Goal: Task Accomplishment & Management: Use online tool/utility

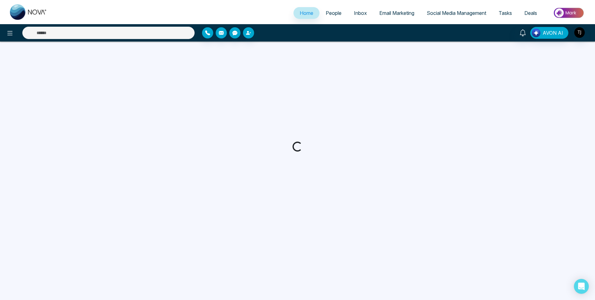
select select "*"
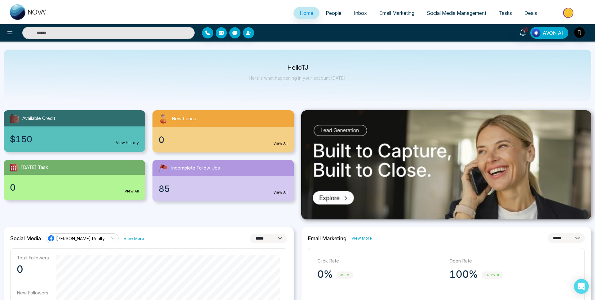
click at [390, 13] on span "Email Marketing" at bounding box center [396, 13] width 35 height 6
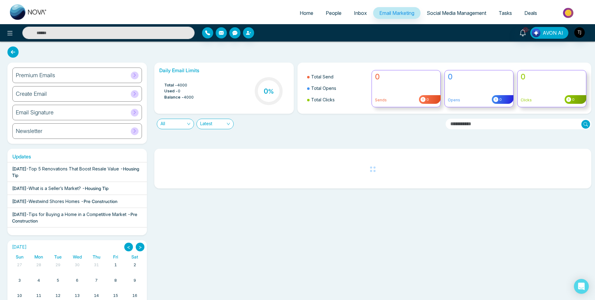
click at [67, 79] on div "Premium Emails" at bounding box center [77, 75] width 130 height 15
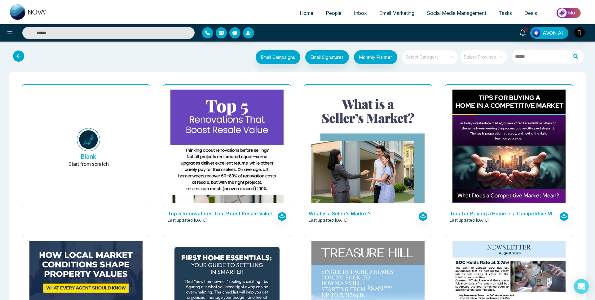
click at [439, 52] on input "search" at bounding box center [428, 54] width 45 height 9
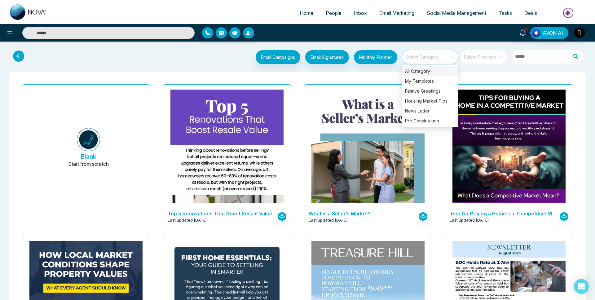
click at [430, 12] on span "Social Media Management" at bounding box center [457, 13] width 60 height 6
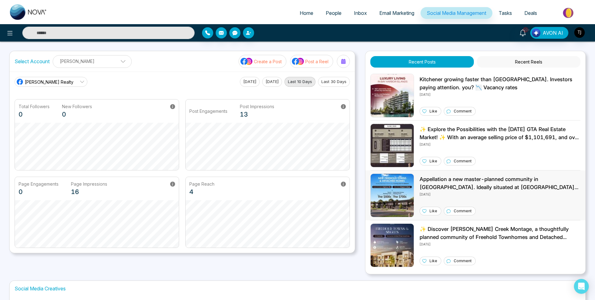
drag, startPoint x: 501, startPoint y: 183, endPoint x: 494, endPoint y: 183, distance: 7.1
click at [499, 183] on p "Appellation a new master-planned community in [GEOGRAPHIC_DATA]. Ideally situat…" at bounding box center [500, 183] width 161 height 16
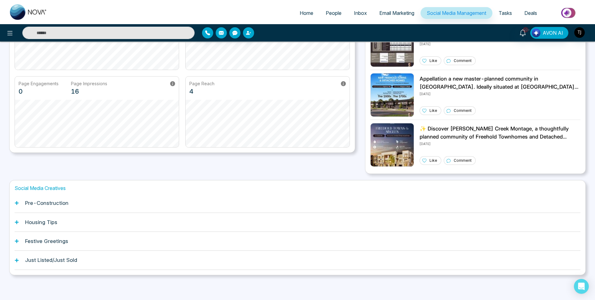
click at [55, 202] on h1 "Pre-Construction" at bounding box center [46, 203] width 43 height 6
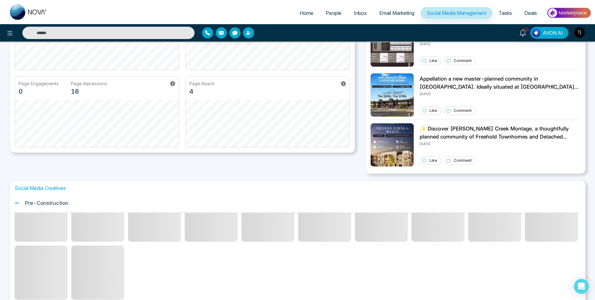
scroll to position [0, 0]
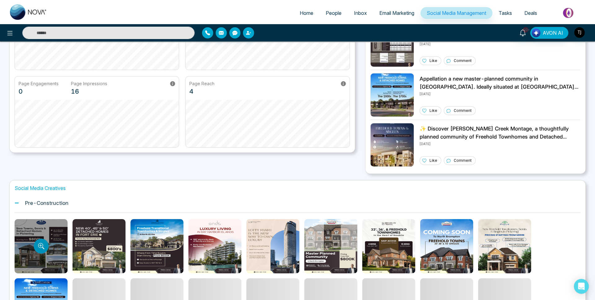
click at [46, 242] on button "Preview template" at bounding box center [41, 246] width 15 height 15
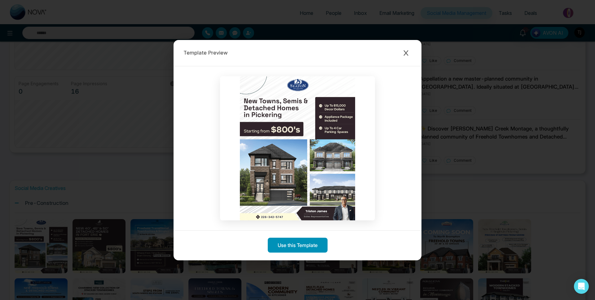
click at [295, 247] on button "Use this Template" at bounding box center [298, 245] width 60 height 15
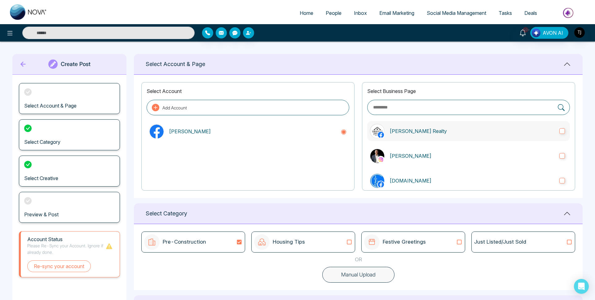
click at [389, 132] on label "[PERSON_NAME] Realty" at bounding box center [468, 131] width 203 height 20
click at [390, 152] on p "[PERSON_NAME]" at bounding box center [472, 155] width 165 height 7
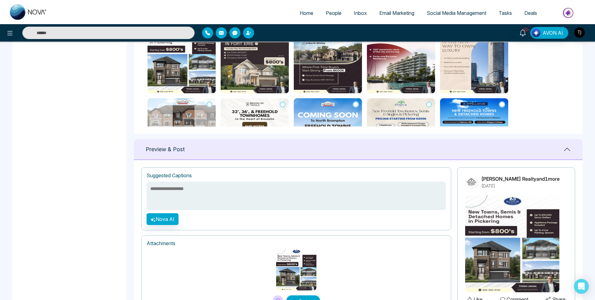
scroll to position [307, 0]
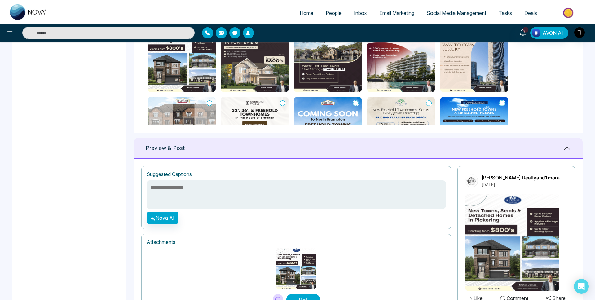
click at [256, 73] on img at bounding box center [255, 57] width 68 height 70
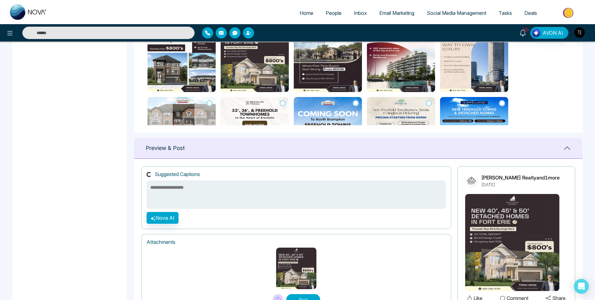
click at [272, 106] on img at bounding box center [255, 132] width 68 height 70
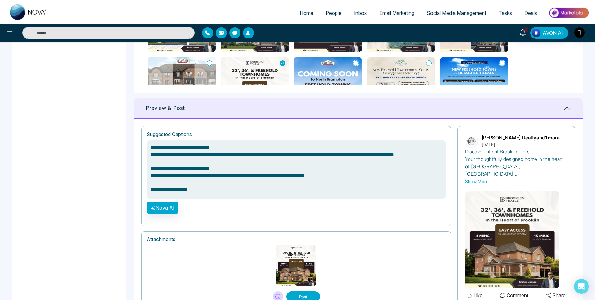
scroll to position [12, 0]
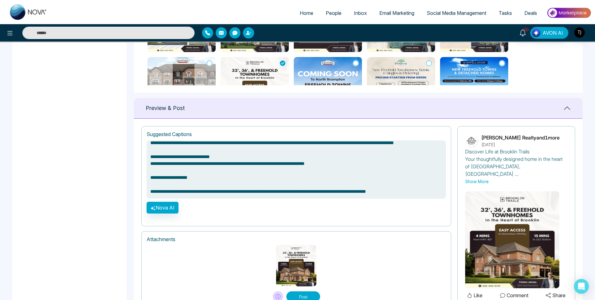
type textarea "**********"
click at [391, 13] on span "Email Marketing" at bounding box center [396, 13] width 35 height 6
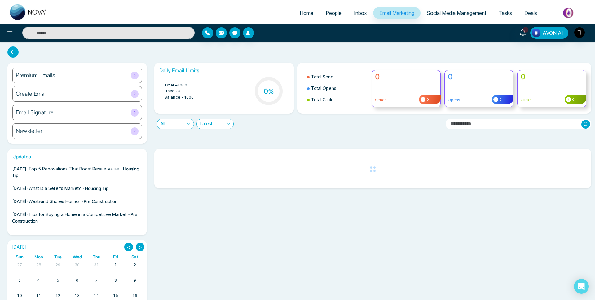
click at [82, 74] on div "Premium Emails" at bounding box center [77, 75] width 130 height 15
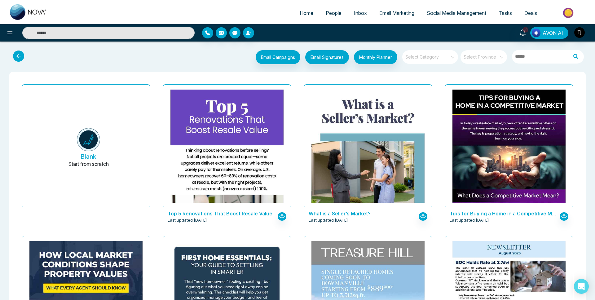
click at [23, 61] on button at bounding box center [20, 56] width 18 height 12
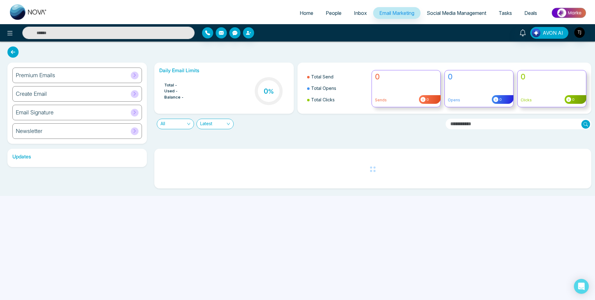
click at [28, 92] on h6 "Create Email" at bounding box center [31, 94] width 31 height 7
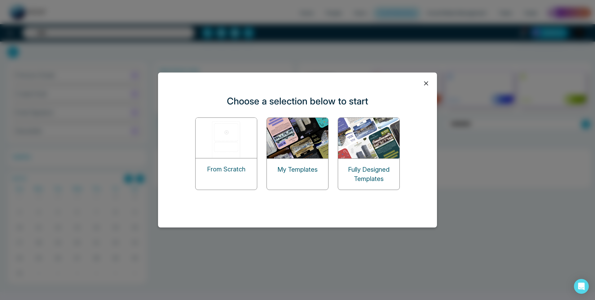
click at [222, 154] on img at bounding box center [227, 138] width 62 height 40
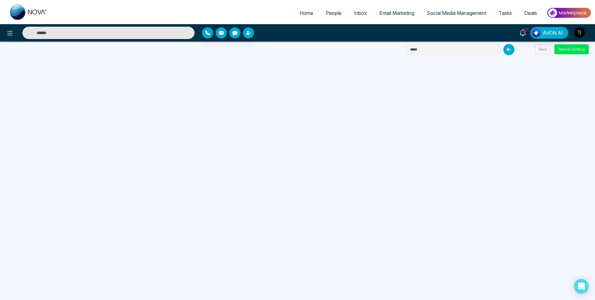
click at [387, 8] on link "Email Marketing" at bounding box center [396, 13] width 47 height 12
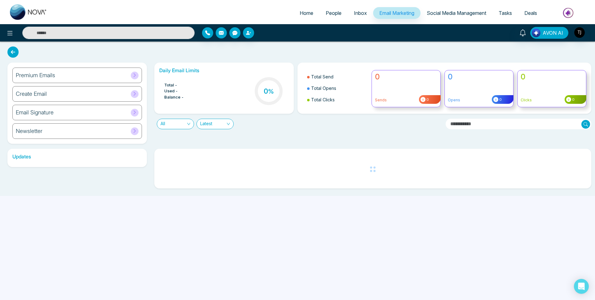
click at [62, 73] on div "Premium Emails" at bounding box center [77, 75] width 130 height 15
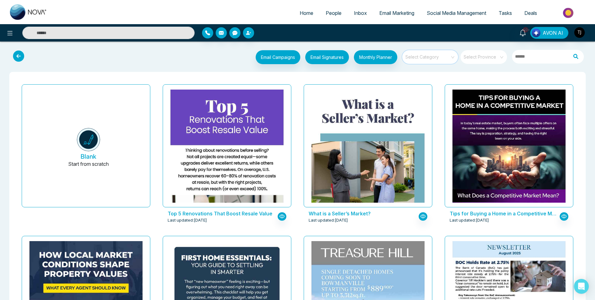
click at [448, 59] on input "search" at bounding box center [428, 54] width 45 height 9
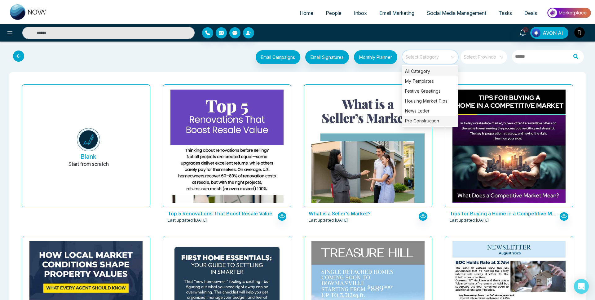
click at [425, 122] on div "Pre Construction" at bounding box center [430, 121] width 56 height 10
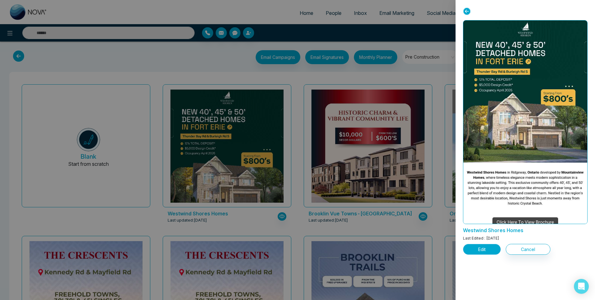
click at [493, 245] on button "Edit" at bounding box center [482, 249] width 38 height 11
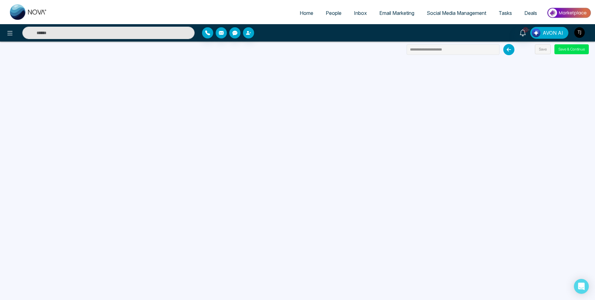
drag, startPoint x: 406, startPoint y: 20, endPoint x: 393, endPoint y: 20, distance: 13.0
click at [393, 20] on div "Home People Inbox Email Marketing Social Media Management Tasks Deals 10+ AVON …" at bounding box center [297, 21] width 595 height 42
click at [552, 34] on span "AVON AI" at bounding box center [553, 32] width 20 height 7
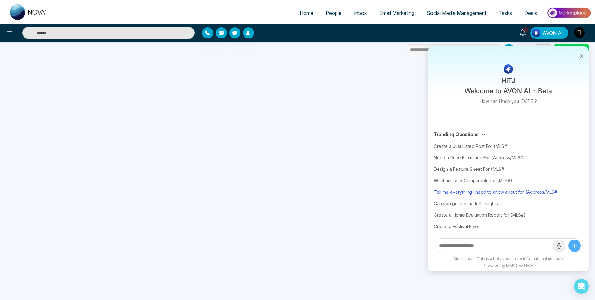
click at [472, 192] on div "Tell me everything I need to know about for (Address/MLS#)" at bounding box center [508, 191] width 149 height 11
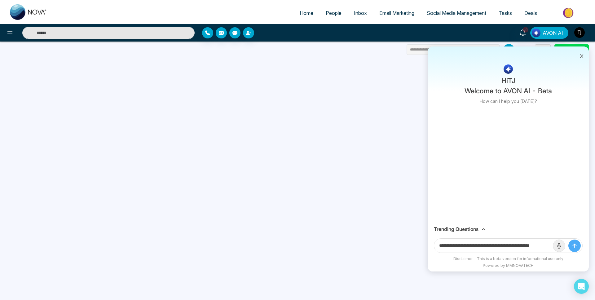
scroll to position [0, 15]
drag, startPoint x: 529, startPoint y: 248, endPoint x: 575, endPoint y: 251, distance: 46.0
click at [575, 251] on form "**********" at bounding box center [508, 245] width 149 height 15
paste input "text"
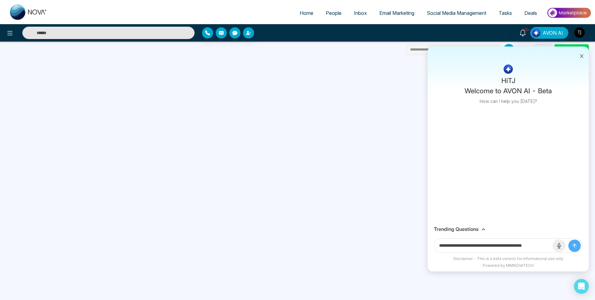
type input "**********"
click at [568, 240] on button "submit" at bounding box center [574, 246] width 12 height 12
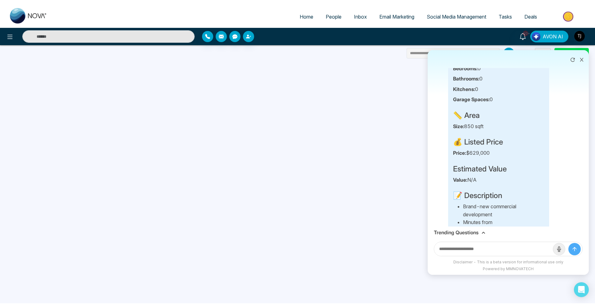
scroll to position [73, 0]
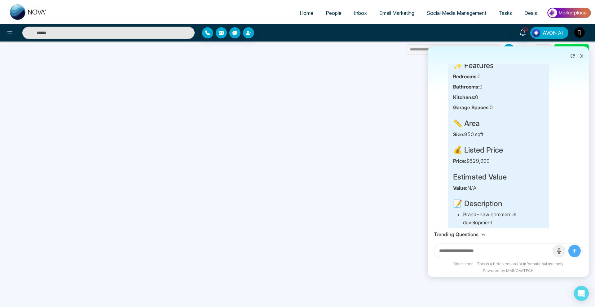
click at [548, 35] on span "AVON AI" at bounding box center [553, 32] width 20 height 7
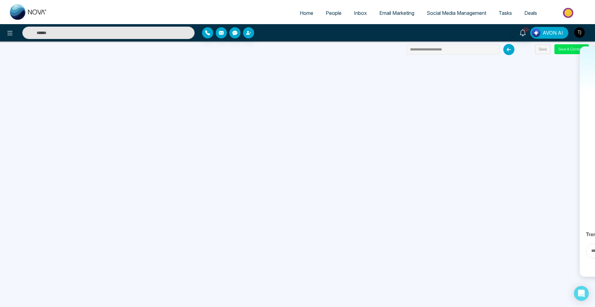
click at [548, 35] on span "AVON AI" at bounding box center [553, 32] width 20 height 7
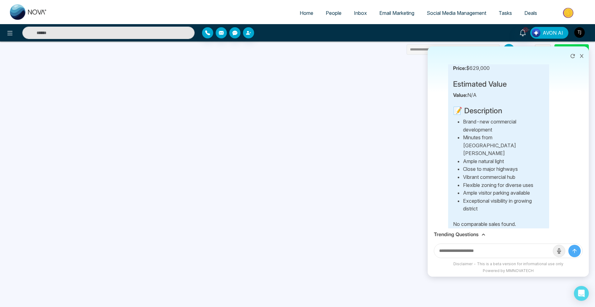
scroll to position [167, 0]
click at [571, 55] on icon at bounding box center [573, 56] width 6 height 6
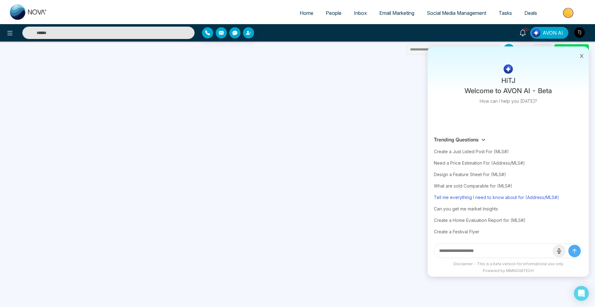
click at [476, 198] on div "Tell me everything I need to know about for (Address/MLS#)" at bounding box center [508, 197] width 149 height 11
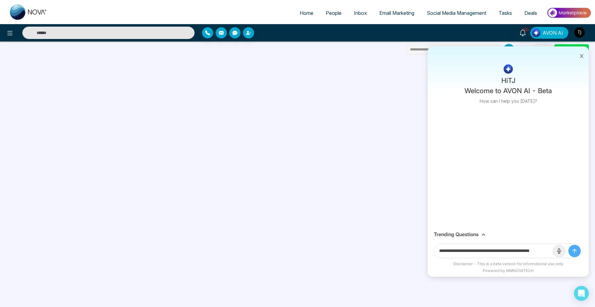
drag, startPoint x: 529, startPoint y: 255, endPoint x: 564, endPoint y: 255, distance: 34.7
click at [564, 255] on form "**********" at bounding box center [508, 251] width 149 height 15
drag, startPoint x: 530, startPoint y: 254, endPoint x: 553, endPoint y: 254, distance: 22.6
click at [553, 254] on form "**********" at bounding box center [508, 251] width 149 height 15
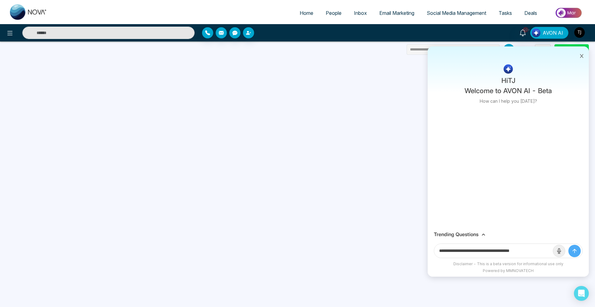
scroll to position [0, 0]
paste input "**********"
type input "**********"
click at [568, 245] on button "submit" at bounding box center [574, 251] width 12 height 12
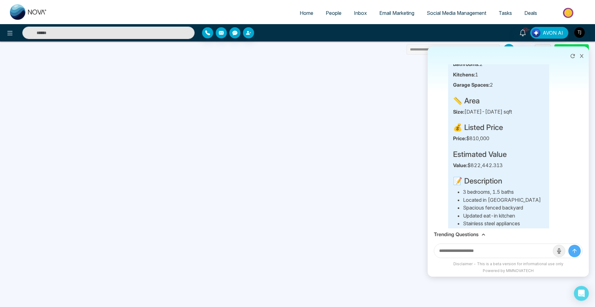
scroll to position [73, 0]
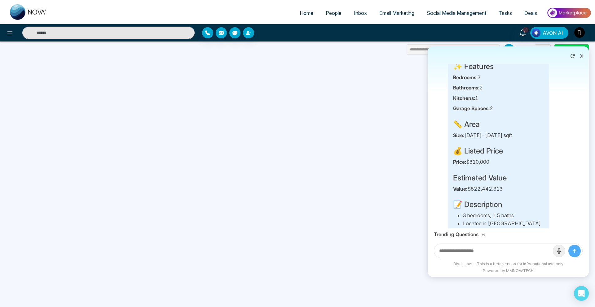
click at [574, 53] on icon at bounding box center [573, 56] width 6 height 6
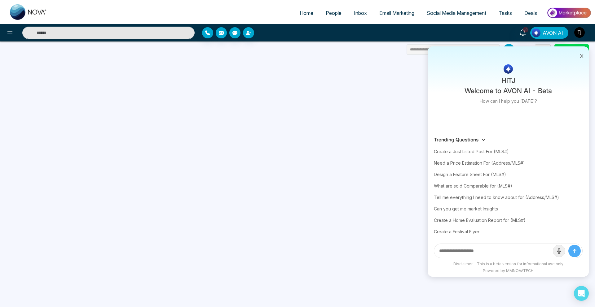
scroll to position [0, 0]
click at [476, 162] on div "Need a Price Estimation For (Address/MLS#)" at bounding box center [508, 162] width 149 height 11
type input "**********"
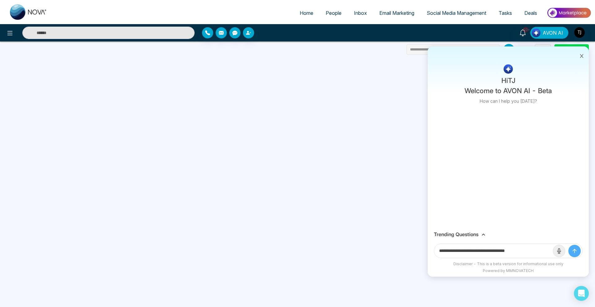
drag, startPoint x: 498, startPoint y: 255, endPoint x: 533, endPoint y: 251, distance: 35.6
click at [533, 251] on input "**********" at bounding box center [493, 251] width 119 height 14
click at [305, 9] on link "Home" at bounding box center [307, 13] width 26 height 12
select select "*"
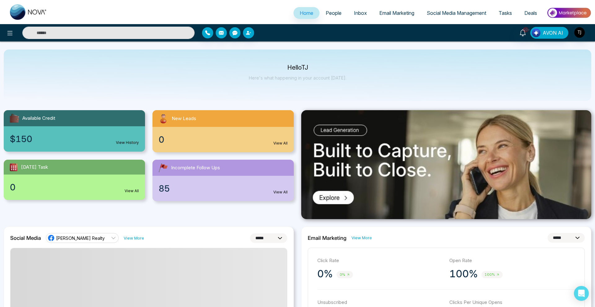
click at [390, 9] on link "Email Marketing" at bounding box center [396, 13] width 47 height 12
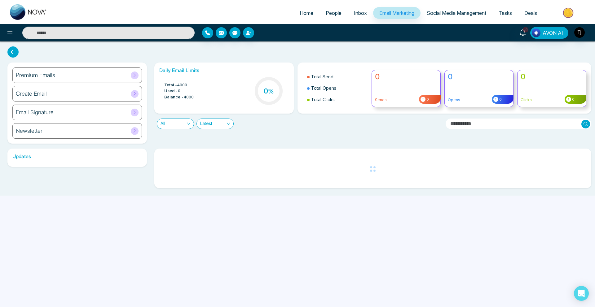
click at [24, 97] on div "Create Email" at bounding box center [77, 93] width 130 height 15
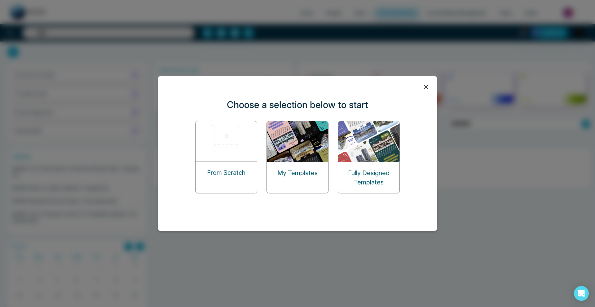
click at [219, 152] on img at bounding box center [227, 141] width 62 height 40
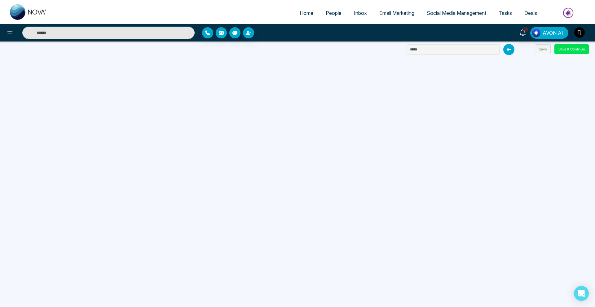
click at [388, 14] on span "Email Marketing" at bounding box center [396, 13] width 35 height 6
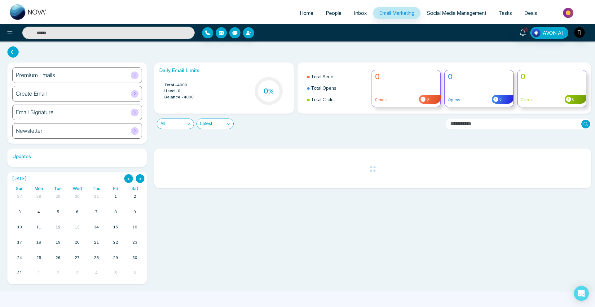
click at [97, 74] on div "Premium Emails" at bounding box center [77, 75] width 130 height 15
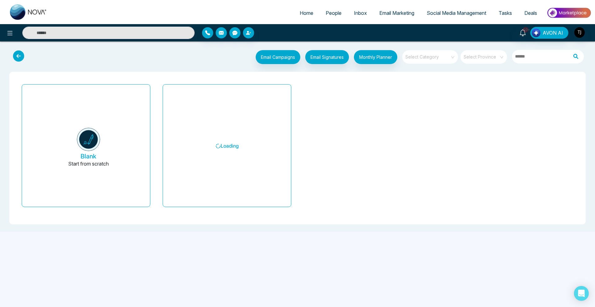
click at [456, 60] on div "Select Category" at bounding box center [430, 57] width 56 height 14
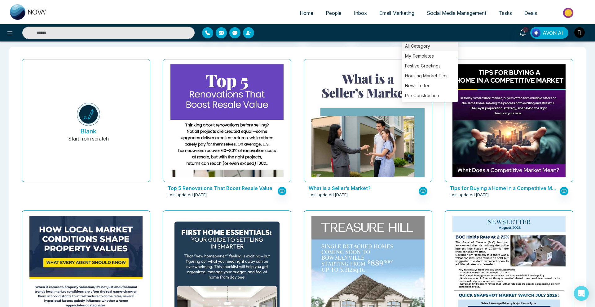
scroll to position [25, 0]
click at [430, 95] on div "Pre Construction" at bounding box center [430, 96] width 56 height 10
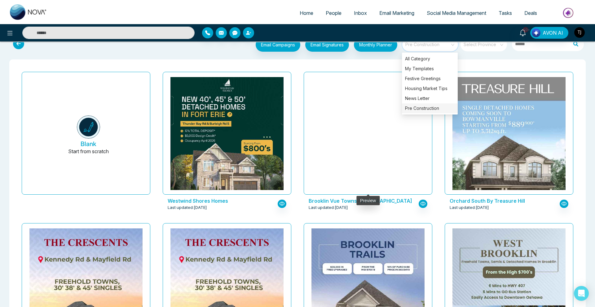
scroll to position [15, 0]
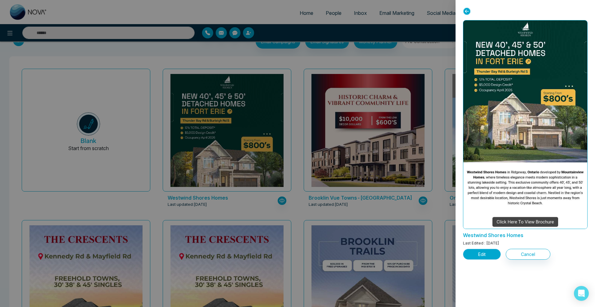
click at [486, 255] on button "Edit" at bounding box center [482, 254] width 38 height 11
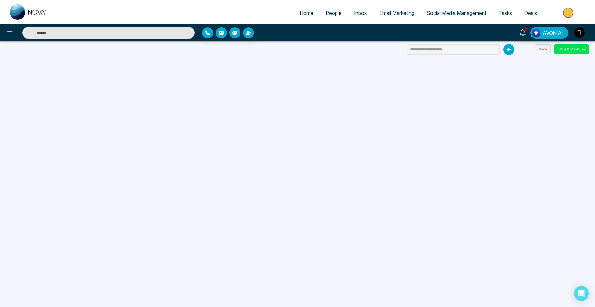
click at [326, 14] on span "People" at bounding box center [334, 13] width 16 height 6
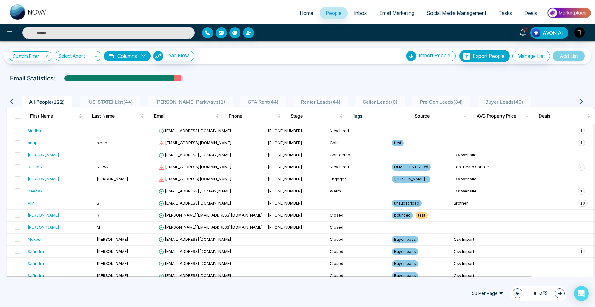
click at [391, 14] on span "Email Marketing" at bounding box center [396, 13] width 35 height 6
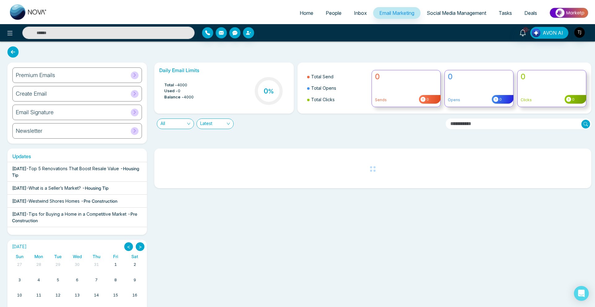
click at [76, 78] on div "Premium Emails" at bounding box center [77, 75] width 130 height 15
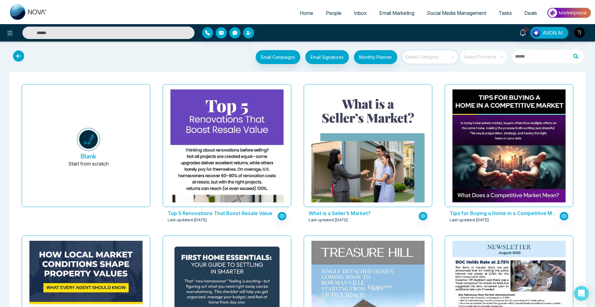
click at [430, 55] on input "search" at bounding box center [428, 54] width 45 height 9
click at [432, 10] on link "Social Media Management" at bounding box center [457, 13] width 72 height 12
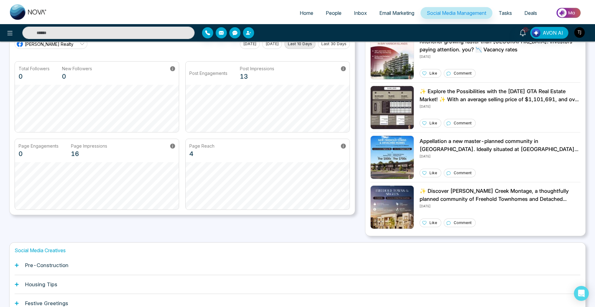
scroll to position [93, 0]
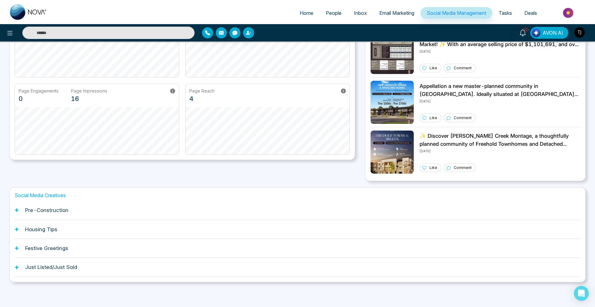
click at [155, 215] on div "Pre-Construction" at bounding box center [298, 210] width 566 height 19
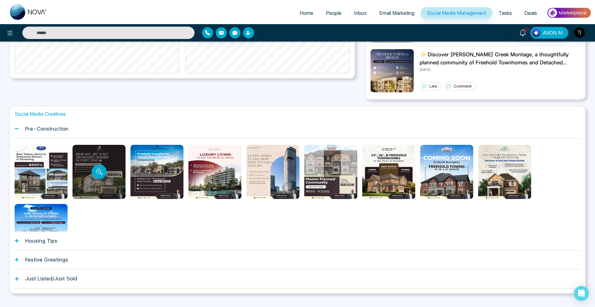
scroll to position [171, 0]
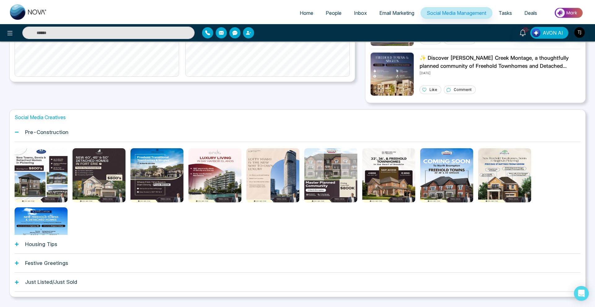
click at [45, 132] on h1 "Pre-Construction" at bounding box center [46, 132] width 43 height 6
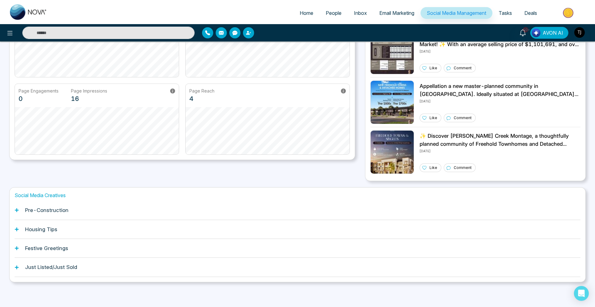
click at [42, 231] on h1 "Housing Tips" at bounding box center [41, 230] width 32 height 6
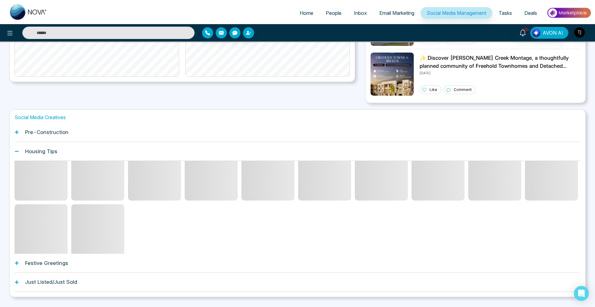
scroll to position [31, 0]
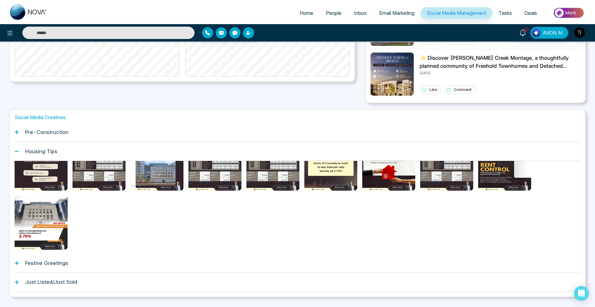
click at [40, 264] on h1 "Festive Greetings" at bounding box center [46, 263] width 43 height 6
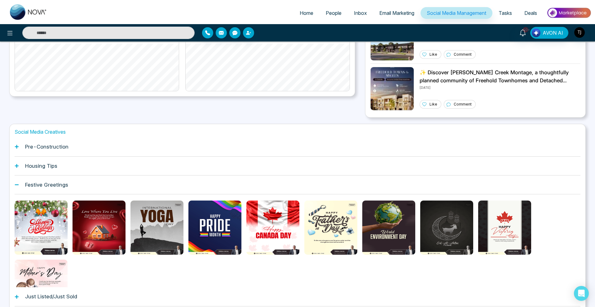
scroll to position [133, 0]
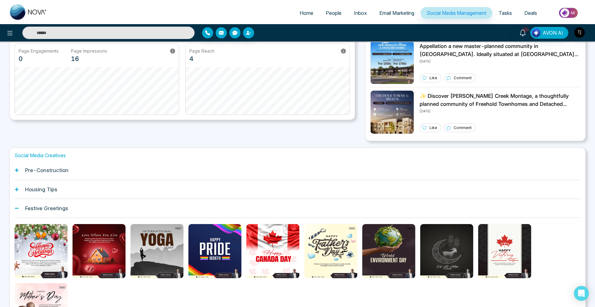
click at [69, 190] on div "Housing Tips" at bounding box center [298, 189] width 566 height 19
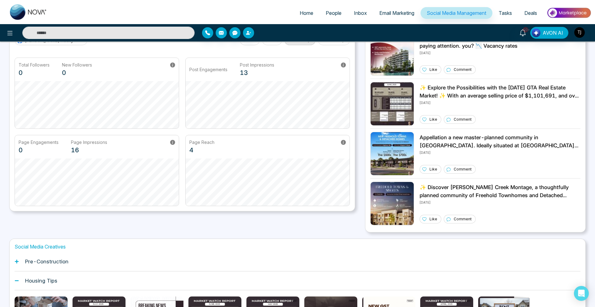
scroll to position [0, 0]
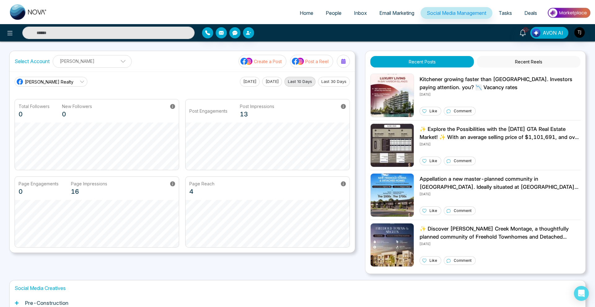
click at [310, 65] on button "Post a Reel" at bounding box center [311, 61] width 43 height 13
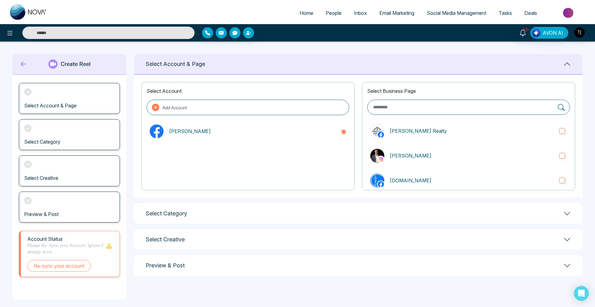
scroll to position [5, 0]
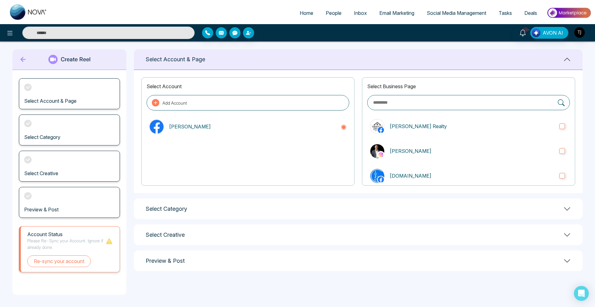
click at [303, 200] on div "Select Category" at bounding box center [358, 209] width 449 height 21
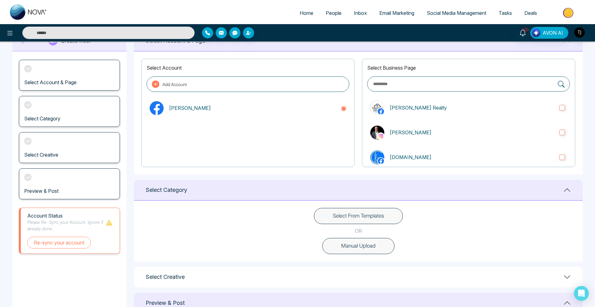
scroll to position [48, 0]
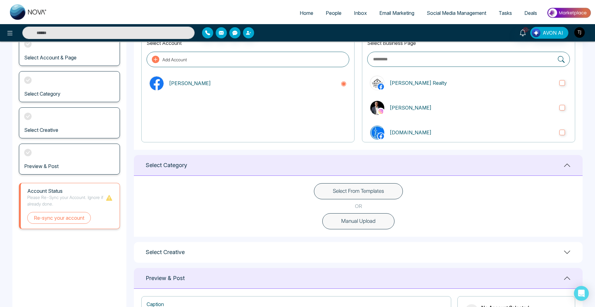
click at [369, 190] on button "Select From Templates" at bounding box center [358, 191] width 89 height 16
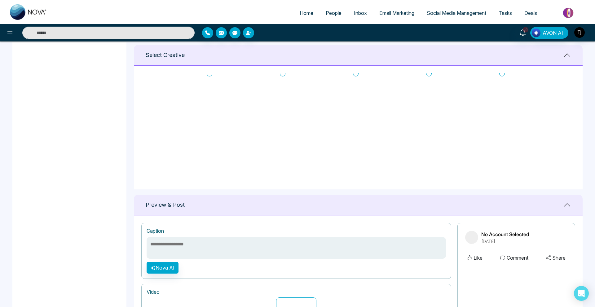
scroll to position [11, 0]
click at [382, 19] on link "Email Marketing" at bounding box center [396, 13] width 47 height 12
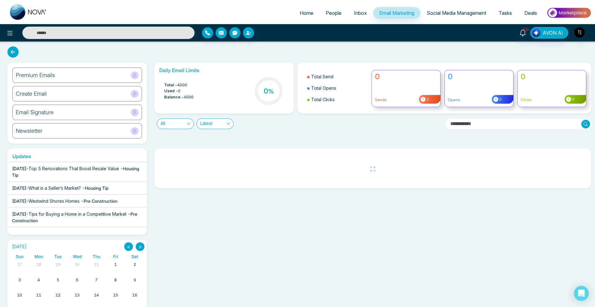
click at [45, 86] on div "Create Email" at bounding box center [77, 93] width 130 height 15
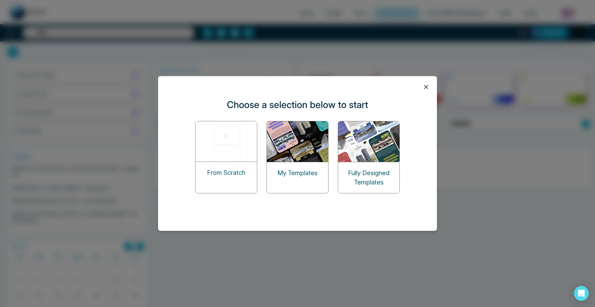
click at [55, 75] on div "Choose a selection below to start From Scratch My Templates Fully Designed Temp…" at bounding box center [297, 153] width 595 height 307
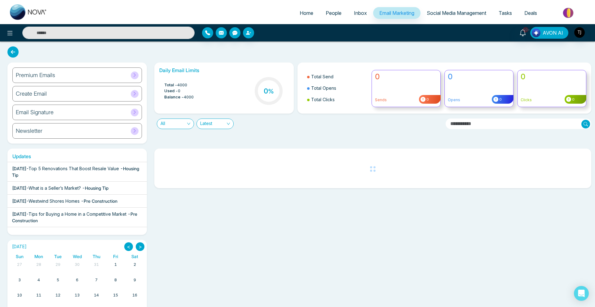
click at [113, 69] on div "Premium Emails" at bounding box center [77, 75] width 130 height 15
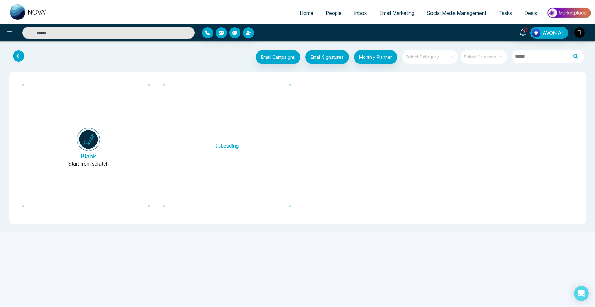
click at [442, 60] on span at bounding box center [428, 57] width 45 height 14
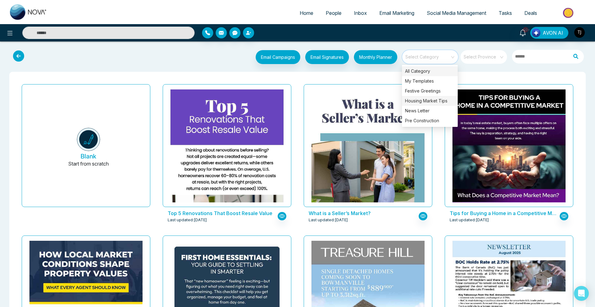
click at [430, 103] on div "Housing Market Tips" at bounding box center [430, 101] width 56 height 10
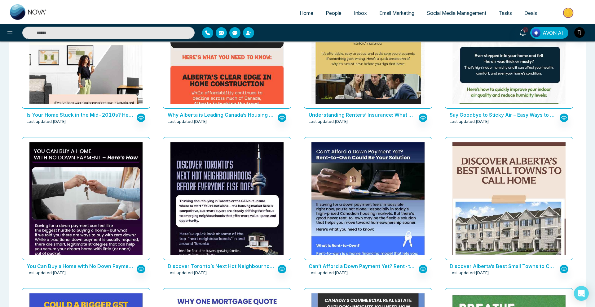
scroll to position [403, 0]
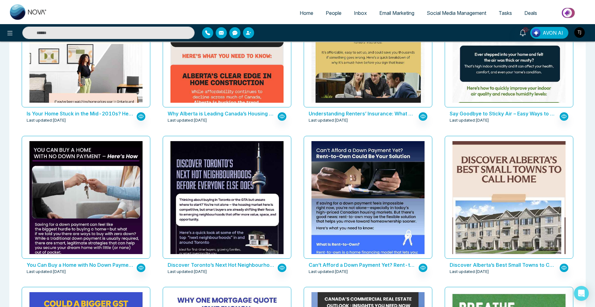
click at [555, 34] on span "AVON AI" at bounding box center [553, 32] width 20 height 7
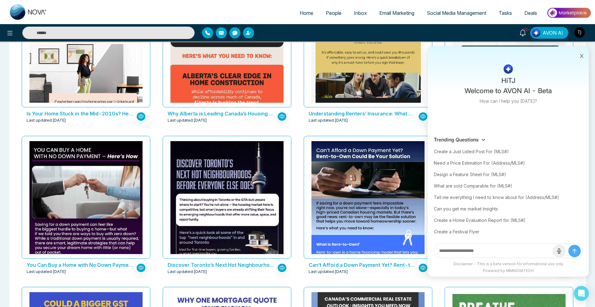
click at [398, 13] on span "Email Marketing" at bounding box center [396, 13] width 35 height 6
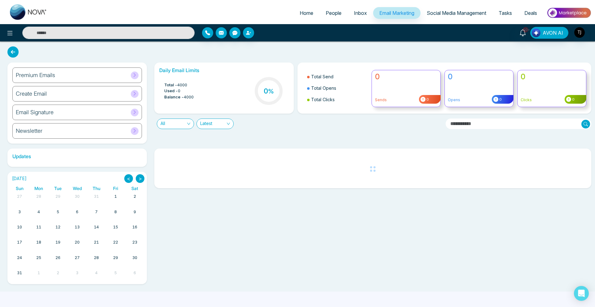
click at [49, 77] on h6 "Premium Emails" at bounding box center [35, 75] width 39 height 7
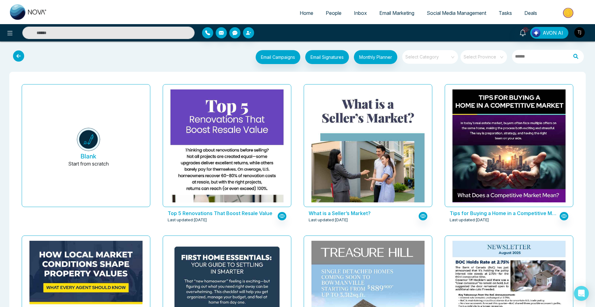
click at [420, 58] on input "search" at bounding box center [428, 54] width 45 height 9
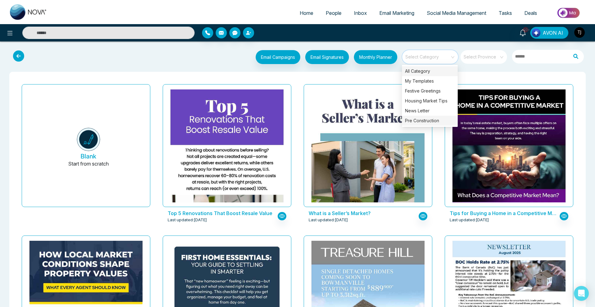
click at [417, 124] on div "Pre Construction" at bounding box center [430, 121] width 56 height 10
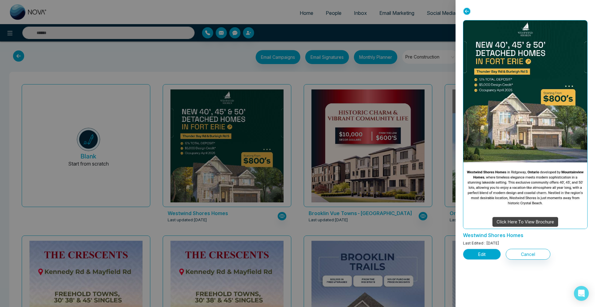
click at [486, 250] on button "Edit" at bounding box center [482, 254] width 38 height 11
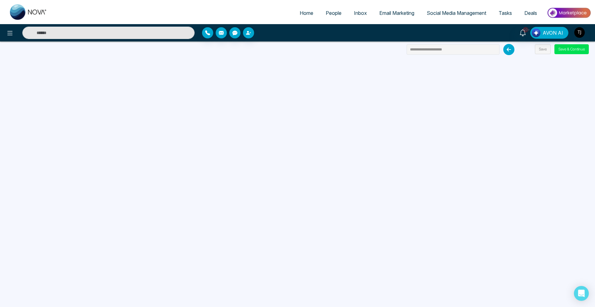
click at [439, 14] on span "Social Media Management" at bounding box center [457, 13] width 60 height 6
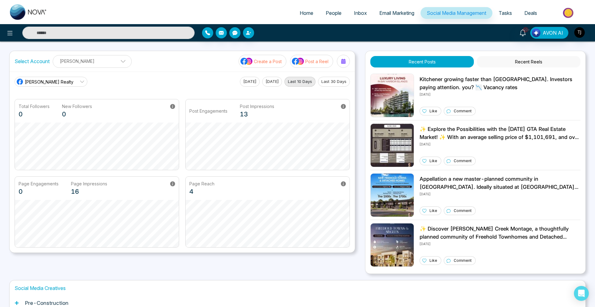
scroll to position [93, 0]
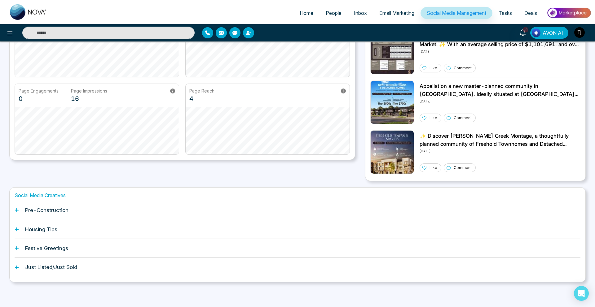
click at [65, 208] on h1 "Pre-Construction" at bounding box center [46, 210] width 43 height 6
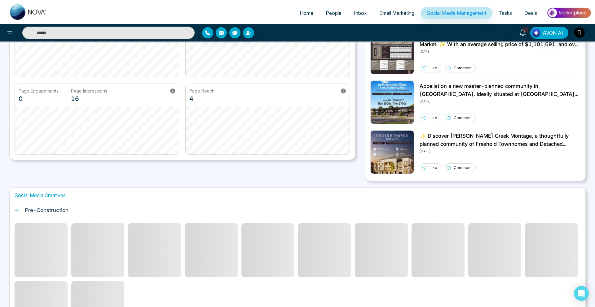
scroll to position [0, 0]
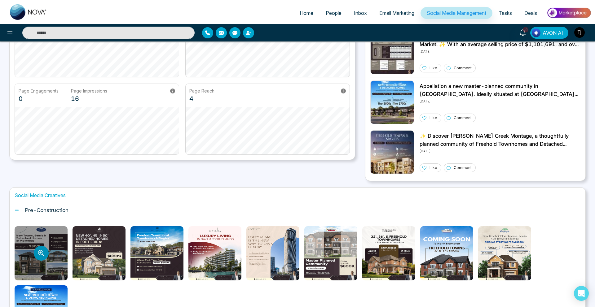
click at [40, 254] on icon "Preview template" at bounding box center [41, 253] width 6 height 6
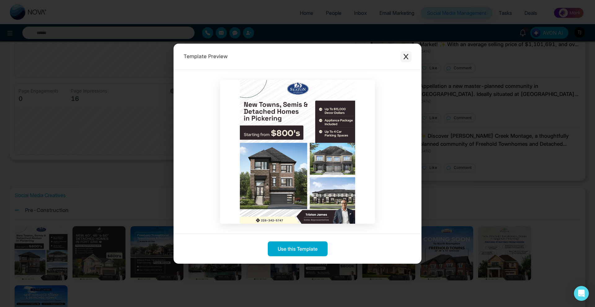
click at [409, 57] on icon "Close modal" at bounding box center [406, 57] width 6 height 6
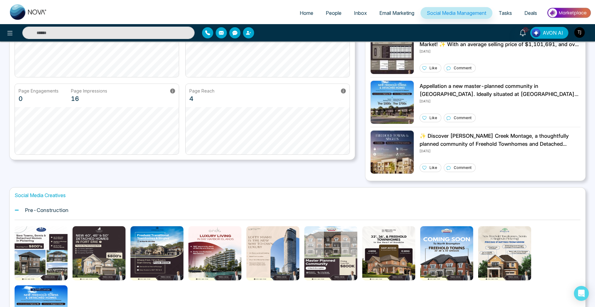
click at [56, 193] on h1 "Social Media Creatives" at bounding box center [298, 196] width 566 height 6
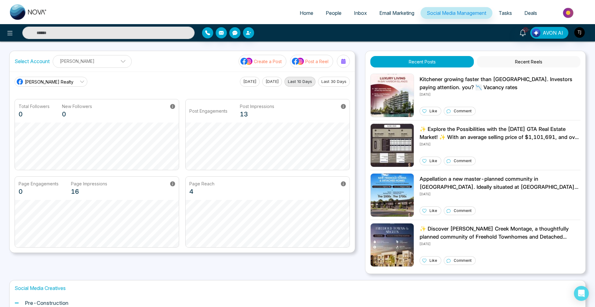
click at [395, 11] on span "Email Marketing" at bounding box center [396, 13] width 35 height 6
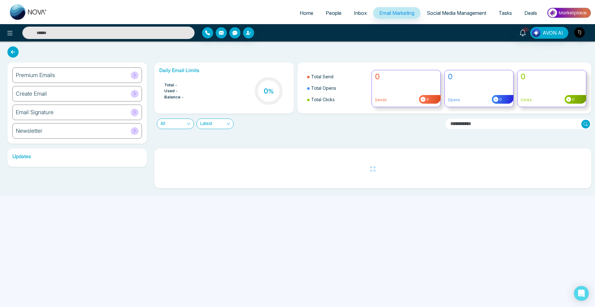
drag, startPoint x: 64, startPoint y: 215, endPoint x: 374, endPoint y: 177, distance: 312.7
click at [374, 177] on div "Home People Inbox Email Marketing Social Media Management Tasks Deals 10+ AVON …" at bounding box center [297, 153] width 595 height 307
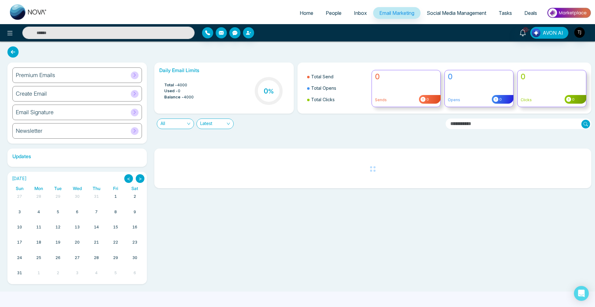
drag, startPoint x: 374, startPoint y: 177, endPoint x: 339, endPoint y: 176, distance: 35.6
click at [339, 176] on div at bounding box center [372, 168] width 427 height 37
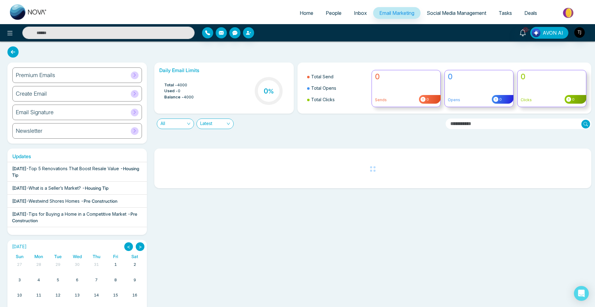
drag, startPoint x: 46, startPoint y: 107, endPoint x: 96, endPoint y: 107, distance: 50.2
click at [46, 107] on div "Email Signature" at bounding box center [77, 112] width 130 height 15
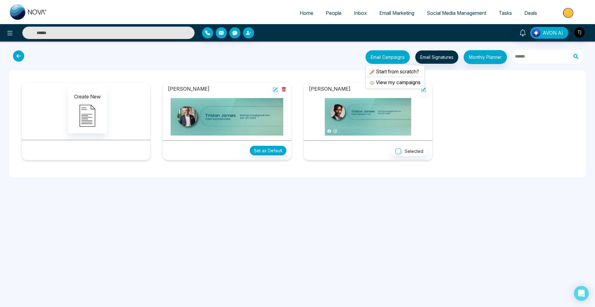
click at [387, 56] on button "Email Campaigns" at bounding box center [387, 57] width 45 height 14
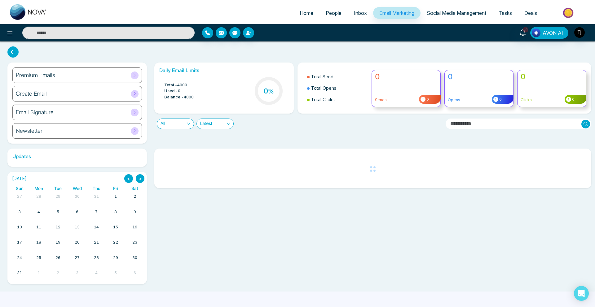
click at [333, 14] on span "People" at bounding box center [334, 13] width 16 height 6
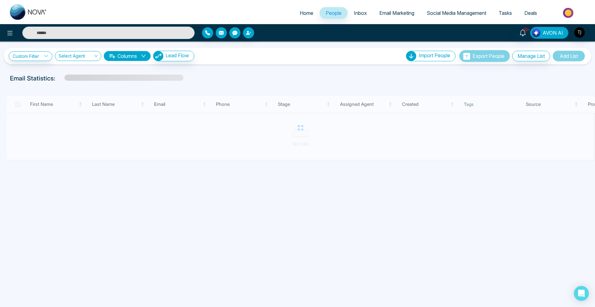
click at [559, 33] on span "AVON AI" at bounding box center [553, 32] width 20 height 7
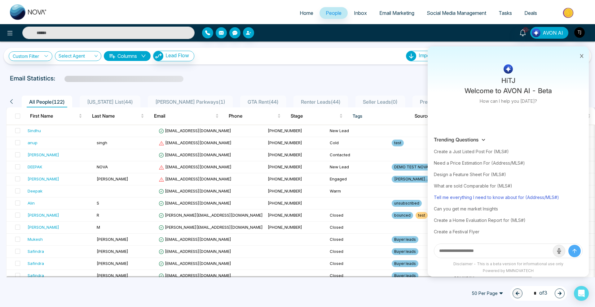
click at [510, 198] on div "Tell me everything I need to know about for (Address/MLS#)" at bounding box center [508, 197] width 149 height 11
type input "**********"
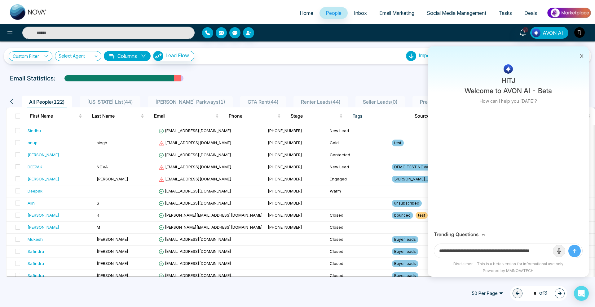
click at [582, 57] on icon at bounding box center [581, 56] width 3 height 4
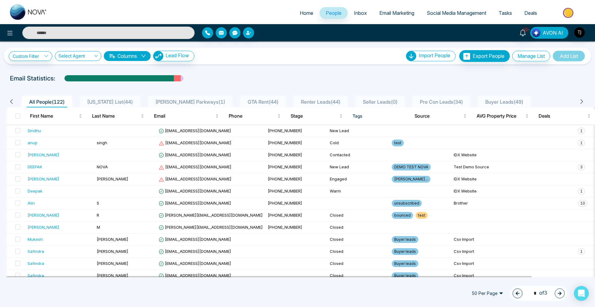
click at [543, 33] on span "AVON AI" at bounding box center [553, 32] width 20 height 7
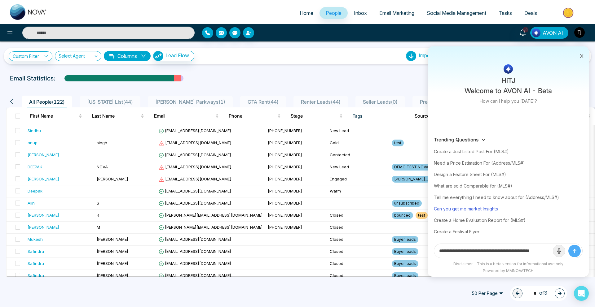
click at [479, 214] on div "Can you get me market Insights" at bounding box center [508, 208] width 149 height 11
type input "**********"
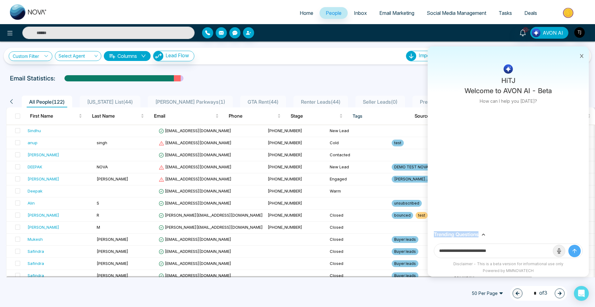
drag, startPoint x: 479, startPoint y: 214, endPoint x: 563, endPoint y: 230, distance: 85.9
click at [563, 230] on div "**********" at bounding box center [508, 161] width 161 height 231
click at [577, 250] on icon "submit" at bounding box center [575, 251] width 6 height 6
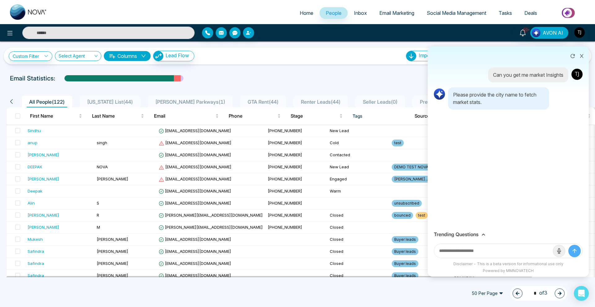
drag, startPoint x: 434, startPoint y: 122, endPoint x: 442, endPoint y: 131, distance: 12.5
click at [442, 131] on div "Can you get me market Insights Please provide the city name to fetch market sta…" at bounding box center [508, 146] width 161 height 164
drag, startPoint x: 442, startPoint y: 131, endPoint x: 485, endPoint y: 73, distance: 72.5
click at [444, 130] on div "Can you get me market Insights Please provide the city name to fetch market sta…" at bounding box center [508, 146] width 161 height 164
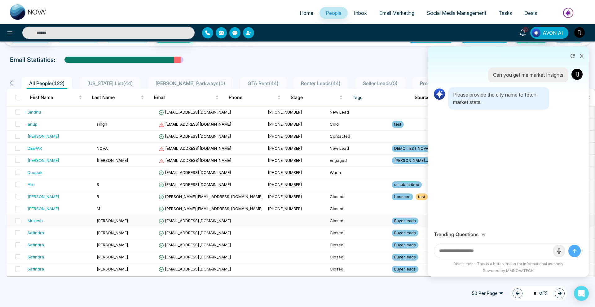
scroll to position [23, 0]
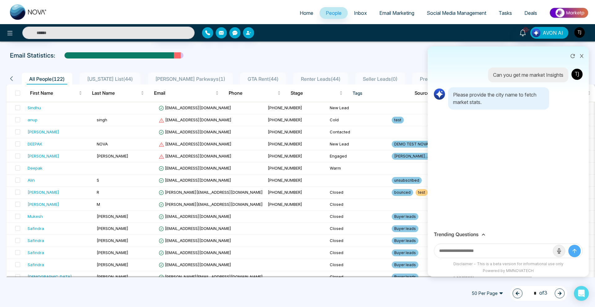
click at [482, 246] on input "text" at bounding box center [493, 251] width 119 height 14
click at [481, 231] on div "Trending Questions" at bounding box center [508, 235] width 161 height 12
click at [476, 249] on input "text" at bounding box center [493, 251] width 119 height 14
type input "*******"
click at [568, 245] on button "submit" at bounding box center [574, 251] width 12 height 12
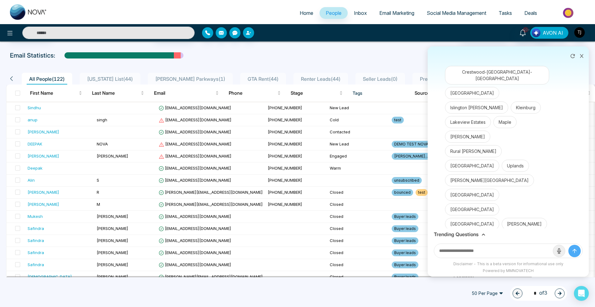
scroll to position [116, 0]
click at [471, 174] on button "[PERSON_NAME][GEOGRAPHIC_DATA]" at bounding box center [489, 180] width 89 height 12
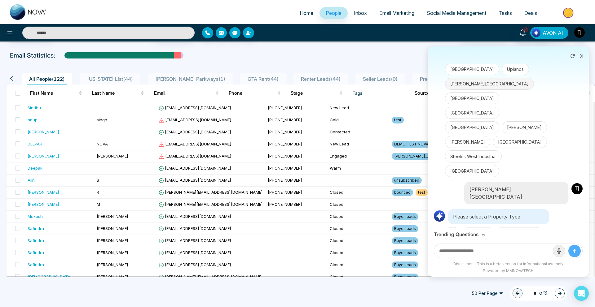
scroll to position [214, 0]
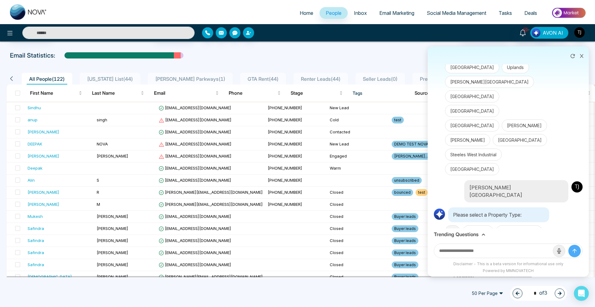
click at [453, 226] on button "All" at bounding box center [452, 232] width 15 height 12
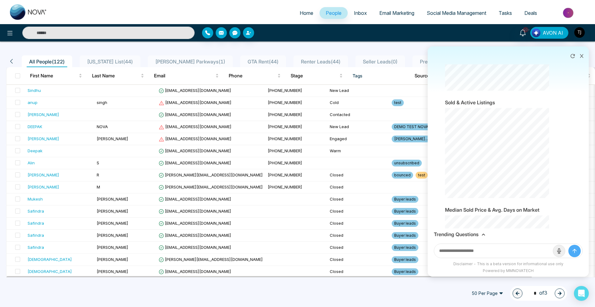
scroll to position [1010, 0]
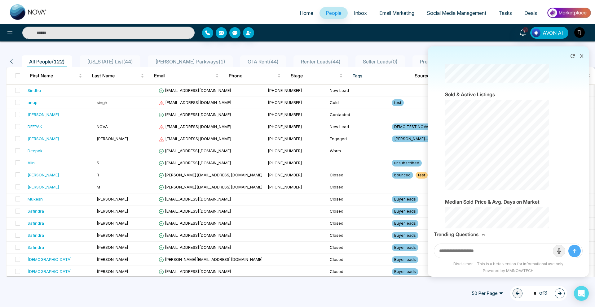
click at [395, 12] on span "Email Marketing" at bounding box center [396, 13] width 35 height 6
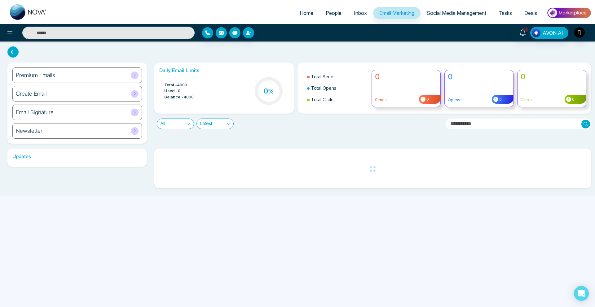
click at [117, 75] on div "Premium Emails" at bounding box center [77, 75] width 130 height 15
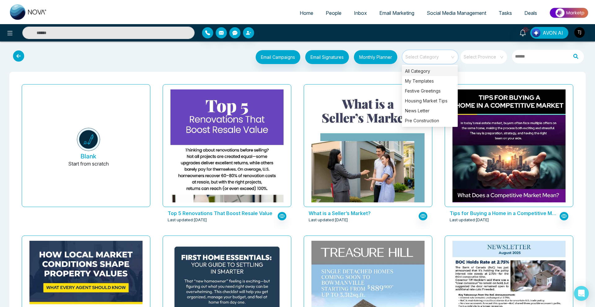
click at [437, 55] on input "search" at bounding box center [428, 54] width 45 height 9
click at [417, 114] on div "News Letter" at bounding box center [430, 111] width 56 height 10
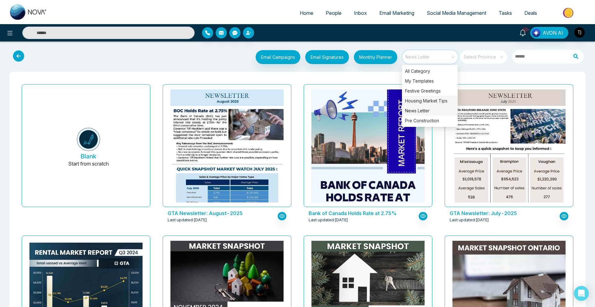
click at [433, 98] on div "Housing Market Tips" at bounding box center [430, 101] width 56 height 10
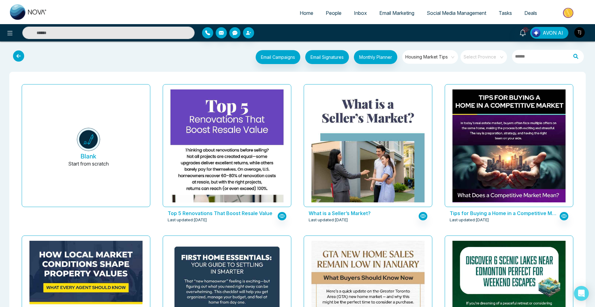
click at [451, 59] on span "Housing Market Tips" at bounding box center [430, 56] width 51 height 9
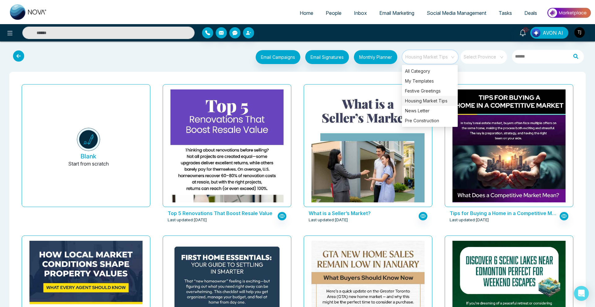
click at [405, 36] on div "10+ AVON AI" at bounding box center [471, 33] width 241 height 12
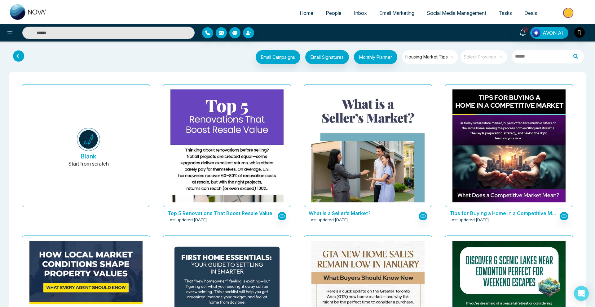
click at [438, 54] on span "Housing Market Tips" at bounding box center [430, 56] width 51 height 9
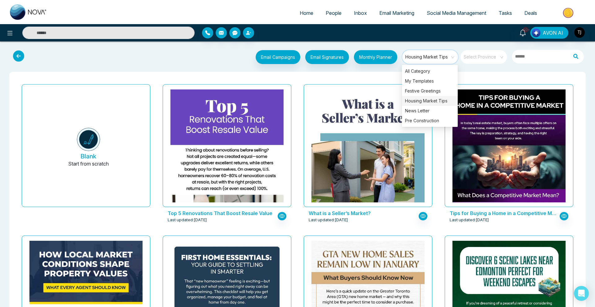
click at [438, 54] on span "Housing Market Tips" at bounding box center [430, 56] width 51 height 9
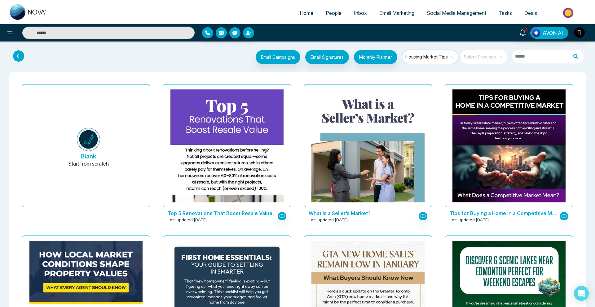
click at [438, 54] on span "Housing Market Tips" at bounding box center [430, 56] width 51 height 9
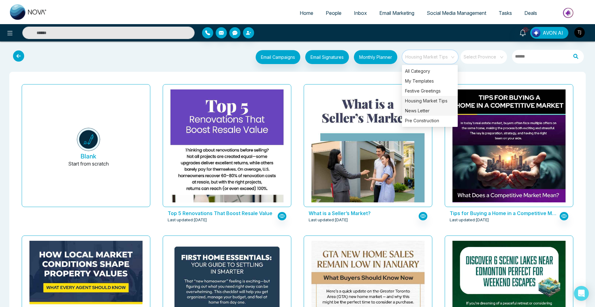
click at [427, 108] on div "News Letter" at bounding box center [430, 111] width 56 height 10
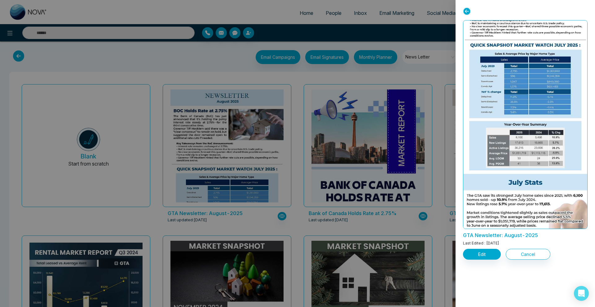
scroll to position [11, 0]
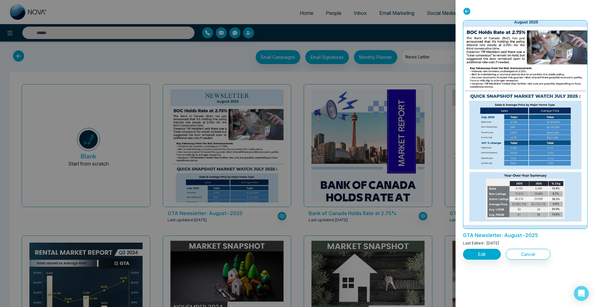
click at [418, 71] on div at bounding box center [297, 153] width 595 height 307
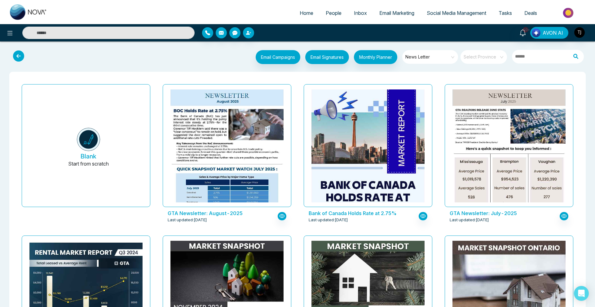
click at [329, 17] on link "People" at bounding box center [334, 13] width 28 height 12
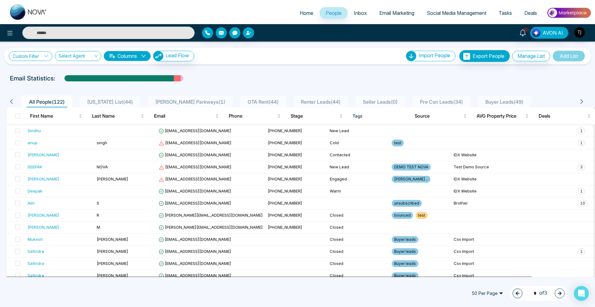
click at [38, 60] on link "Custom Filter" at bounding box center [31, 56] width 44 height 10
click at [41, 72] on select "**********" at bounding box center [45, 72] width 62 height 12
select select "****"
click at [14, 66] on select "**********" at bounding box center [45, 72] width 62 height 12
click at [57, 87] on select "**********" at bounding box center [44, 86] width 61 height 12
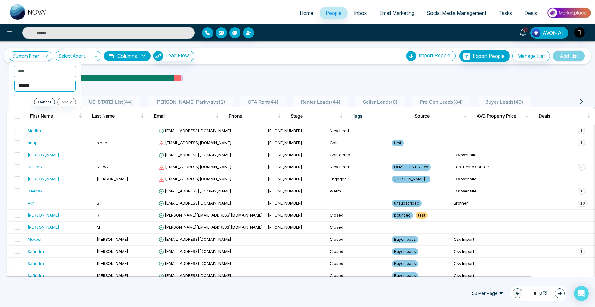
click at [14, 80] on select "**********" at bounding box center [44, 86] width 61 height 12
click at [55, 89] on select "**********" at bounding box center [44, 86] width 61 height 12
select select "*******"
click at [14, 80] on select "**********" at bounding box center [44, 86] width 61 height 12
click at [46, 98] on select "**********" at bounding box center [45, 99] width 62 height 12
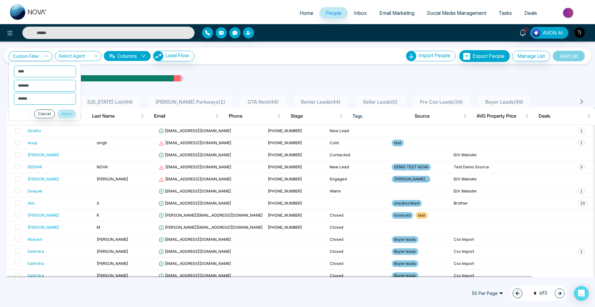
click at [386, 14] on span "Email Marketing" at bounding box center [396, 13] width 35 height 6
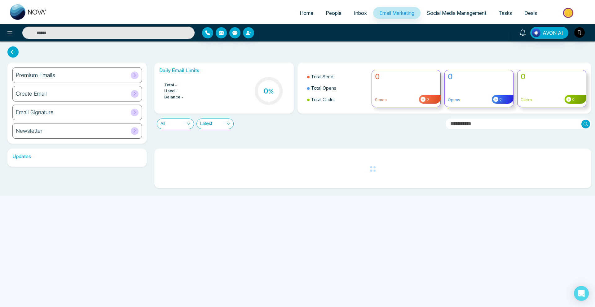
click at [90, 75] on div "Premium Emails" at bounding box center [77, 75] width 130 height 15
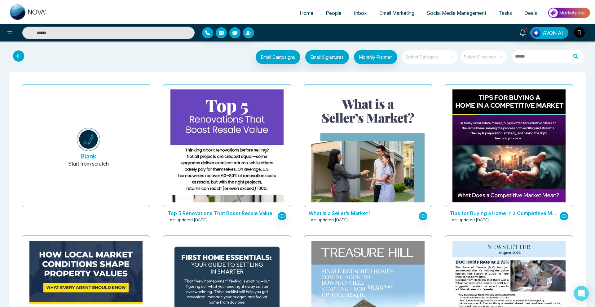
click at [448, 56] on input "search" at bounding box center [428, 54] width 45 height 9
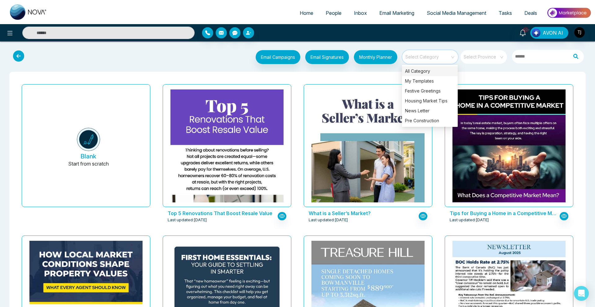
click at [444, 13] on span "Social Media Management" at bounding box center [457, 13] width 60 height 6
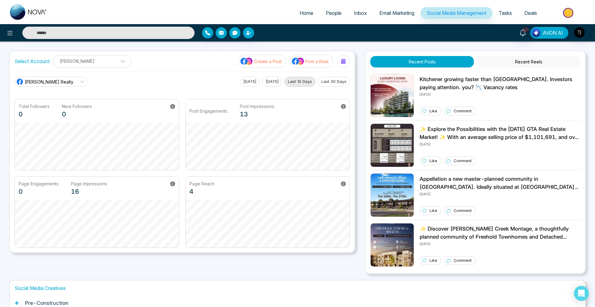
click at [555, 32] on span "AVON AI" at bounding box center [553, 32] width 20 height 7
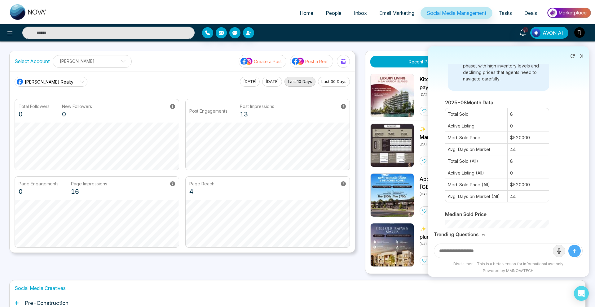
scroll to position [1010, 0]
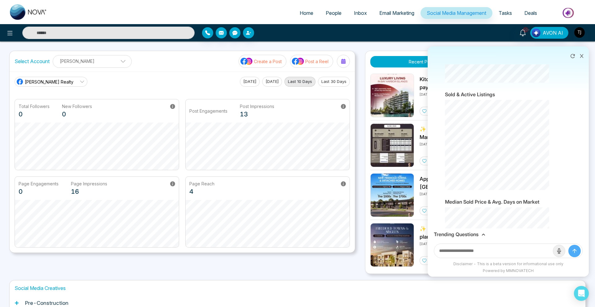
click at [453, 241] on div "Trending Questions" at bounding box center [508, 235] width 161 height 12
click at [454, 239] on div "Trending Questions" at bounding box center [508, 235] width 161 height 12
click at [459, 236] on h3 "Trending Questions" at bounding box center [456, 235] width 45 height 6
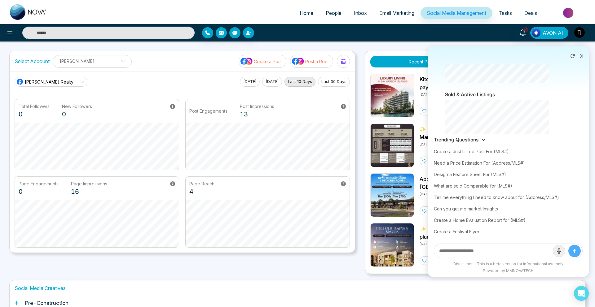
click at [386, 14] on span "Email Marketing" at bounding box center [396, 13] width 35 height 6
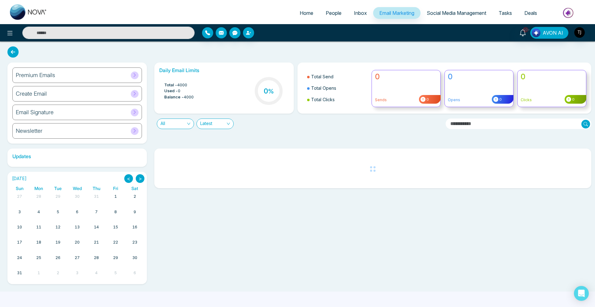
click at [44, 80] on div "Premium Emails" at bounding box center [77, 75] width 130 height 15
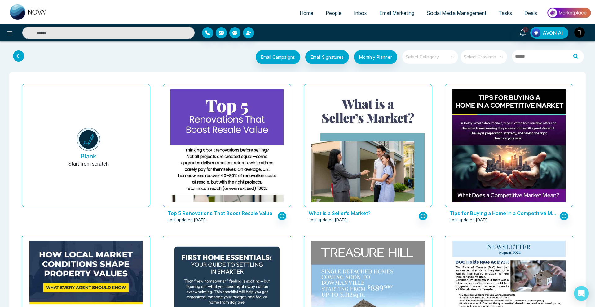
click at [418, 60] on span at bounding box center [428, 57] width 45 height 14
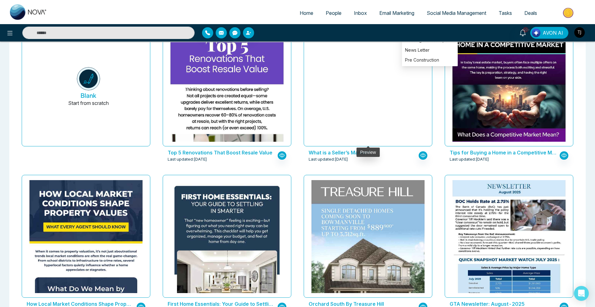
scroll to position [48, 0]
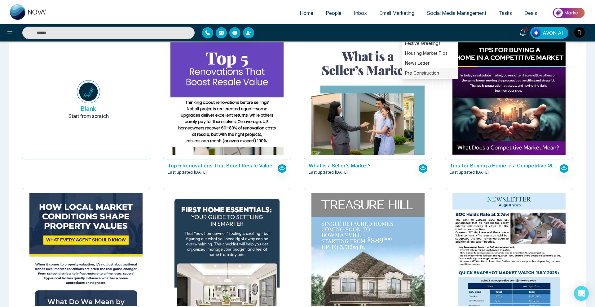
click at [424, 74] on div "Pre Construction" at bounding box center [430, 73] width 56 height 10
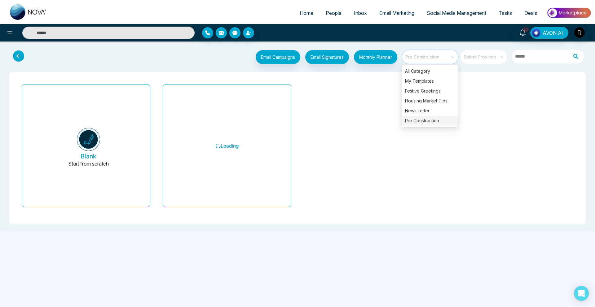
scroll to position [0, 0]
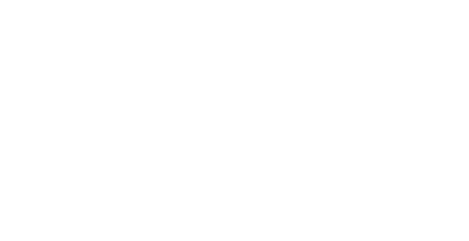
select select "*"
